Goal: Task Accomplishment & Management: Use online tool/utility

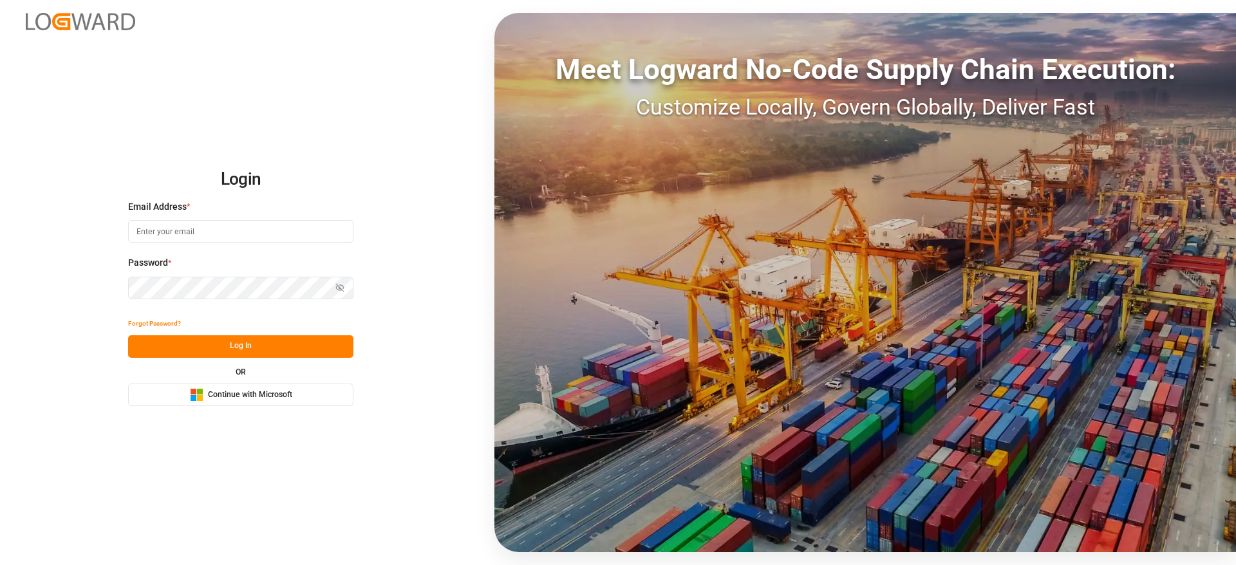
click at [259, 401] on div "Microsoft Logo Continue with Microsoft" at bounding box center [241, 395] width 102 height 14
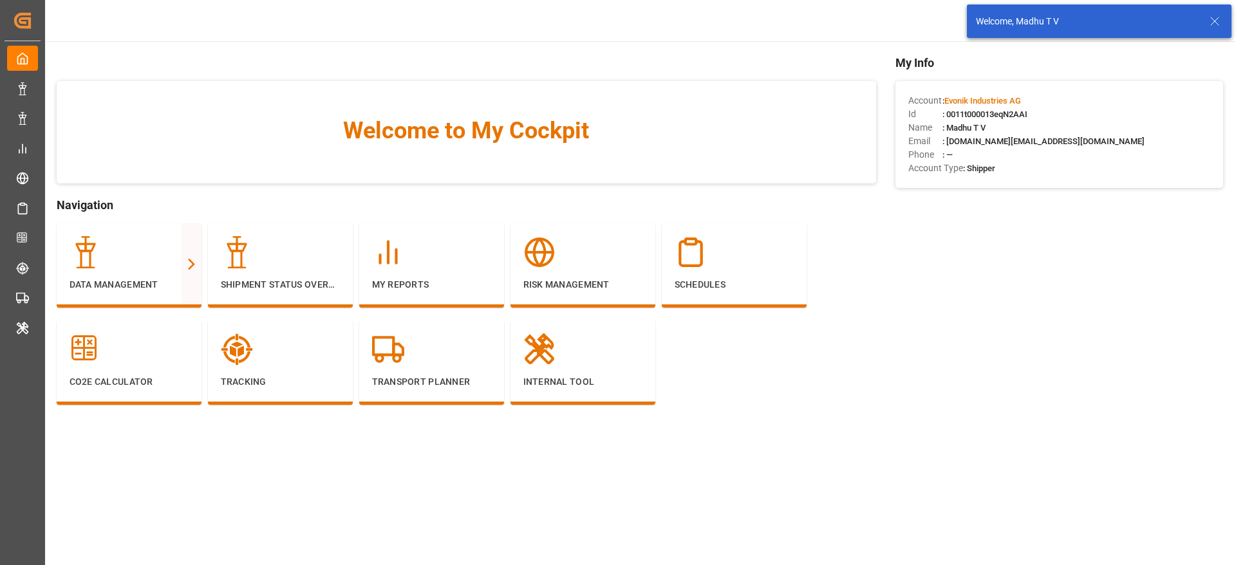
click at [1217, 14] on icon at bounding box center [1214, 21] width 15 height 15
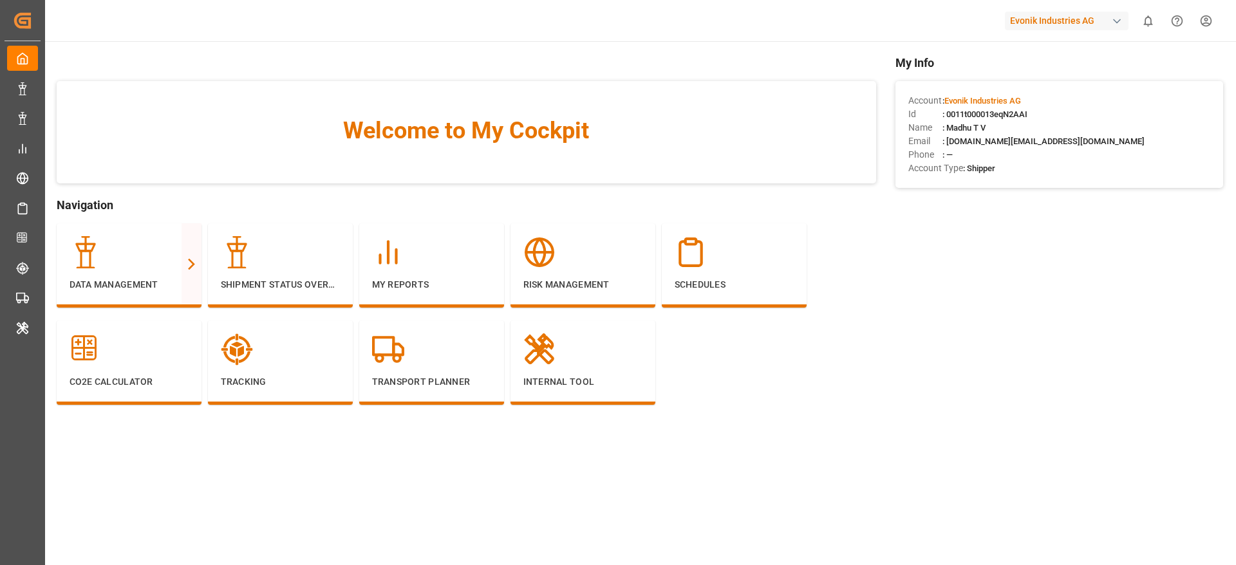
click at [1077, 16] on div "Evonik Industries AG" at bounding box center [1067, 21] width 124 height 19
type input "lode"
click at [1048, 73] on div "LA LODEC Asia LODECAsi-5PDP" at bounding box center [1068, 87] width 219 height 29
